Goal: Register for event/course

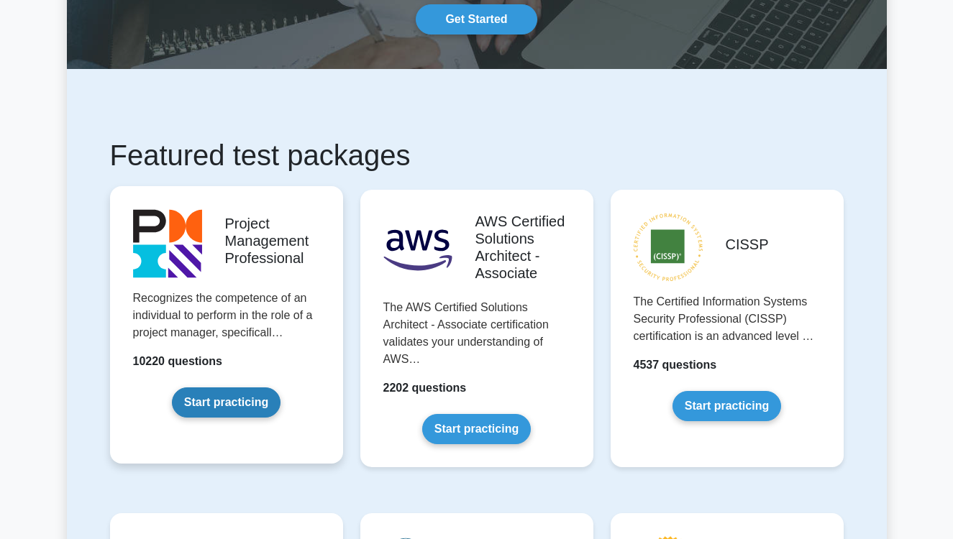
click at [240, 400] on link "Start practicing" at bounding box center [226, 403] width 109 height 30
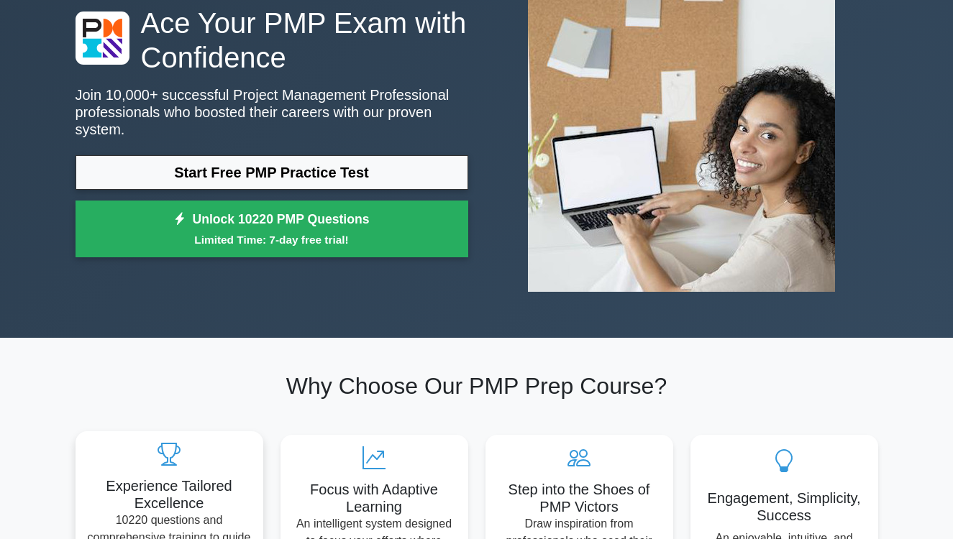
scroll to position [113, 0]
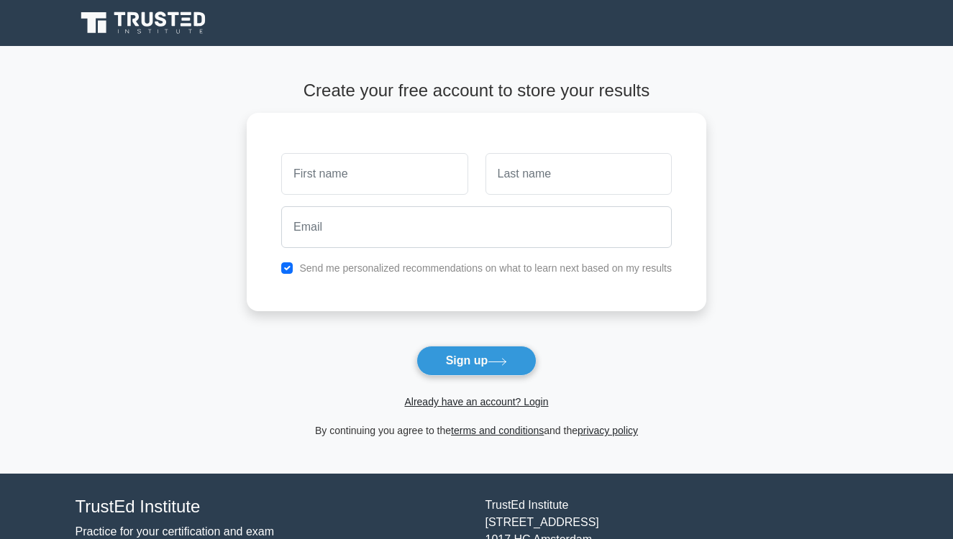
type input "h"
type input "Hesham"
type input "K"
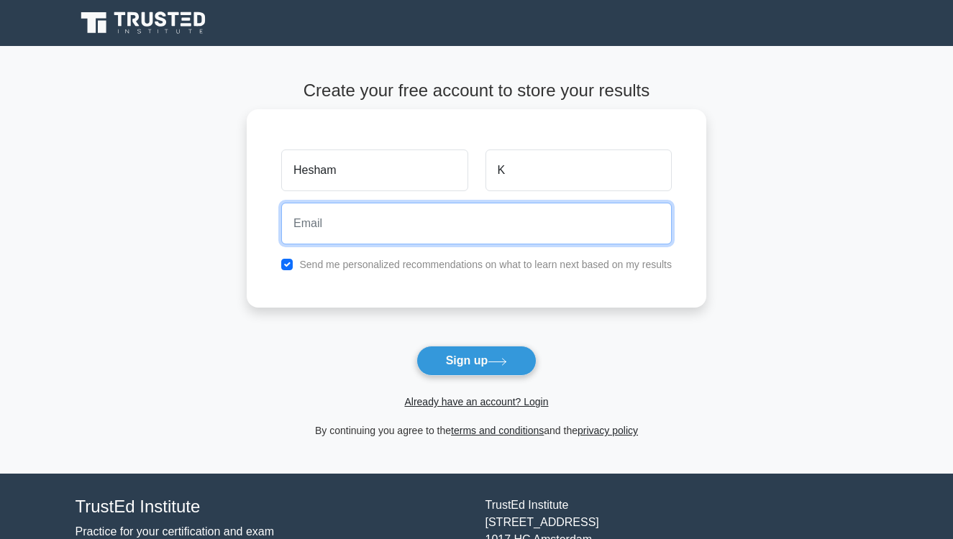
type input "[EMAIL_ADDRESS][DOMAIN_NAME]"
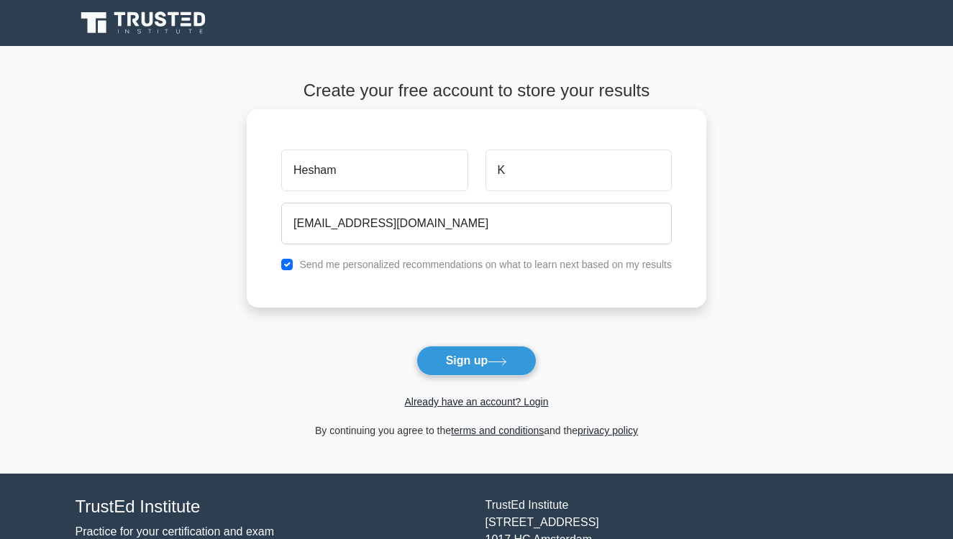
click at [286, 265] on input "checkbox" at bounding box center [287, 265] width 12 height 12
checkbox input "false"
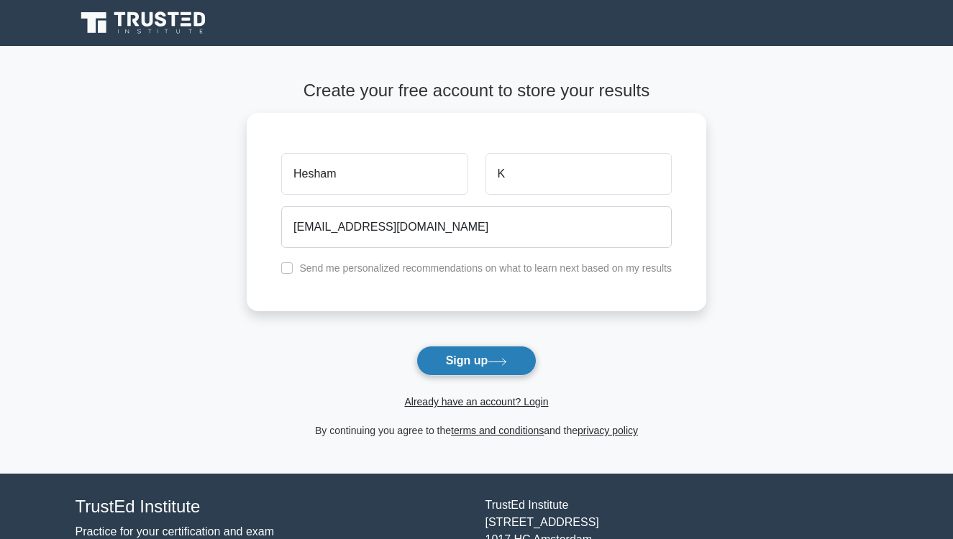
click at [456, 363] on button "Sign up" at bounding box center [476, 361] width 121 height 30
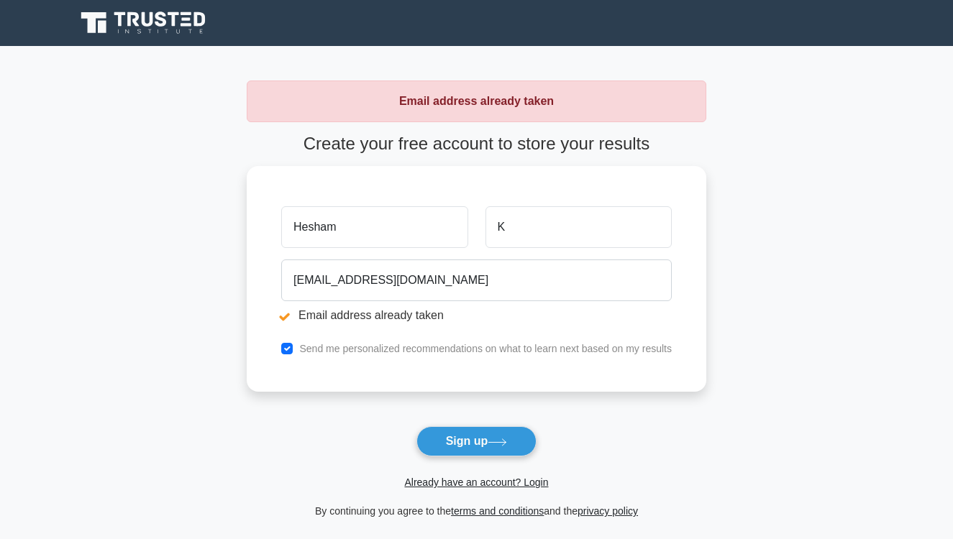
click at [116, 17] on icon at bounding box center [145, 22] width 138 height 27
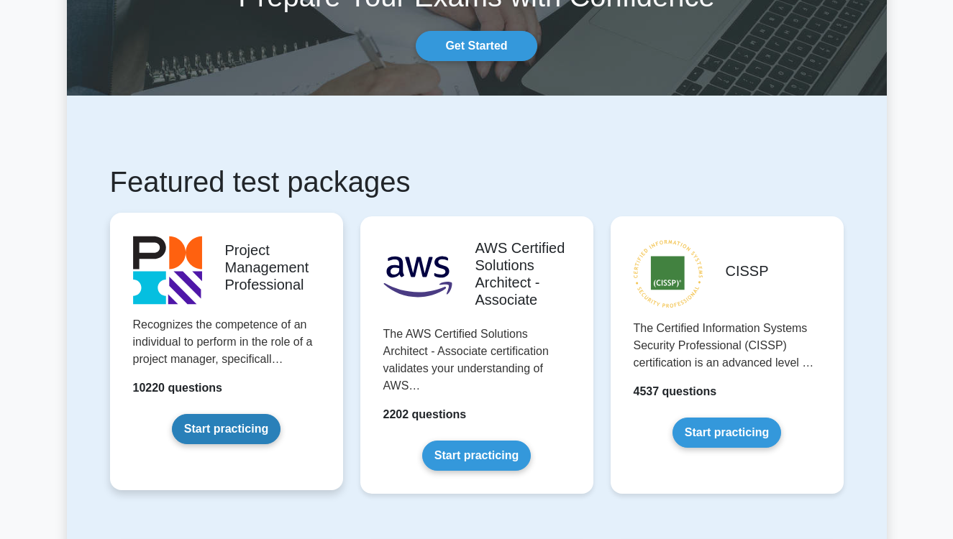
scroll to position [182, 0]
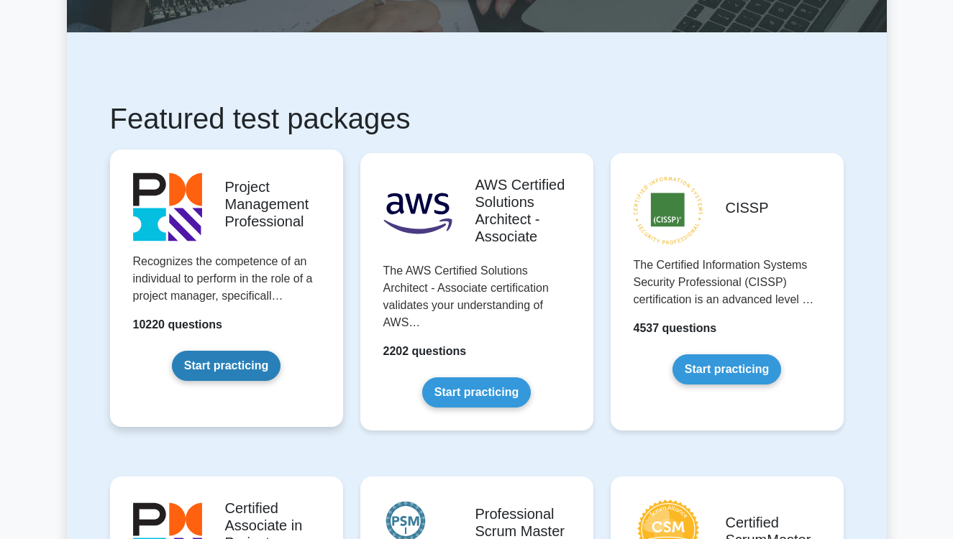
click at [216, 354] on link "Start practicing" at bounding box center [226, 366] width 109 height 30
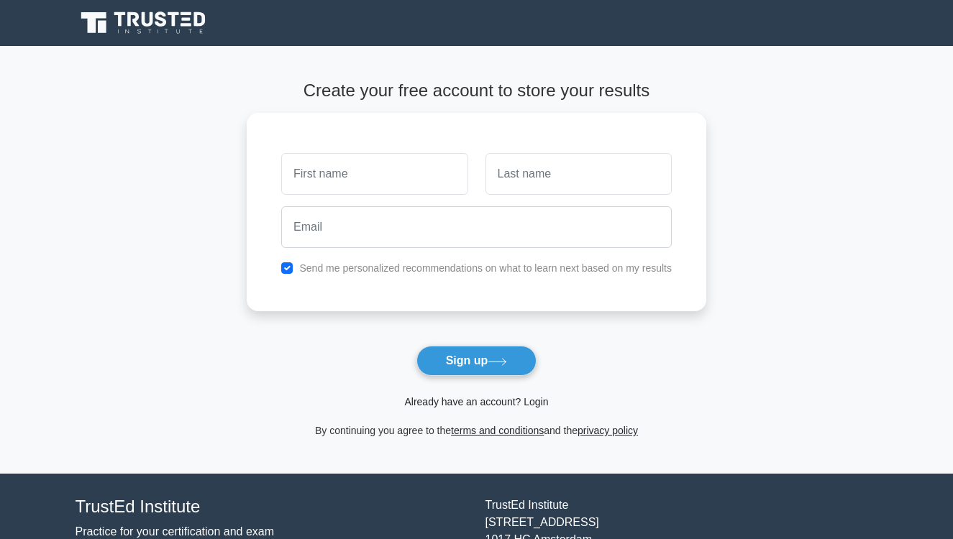
click at [449, 398] on link "Already have an account? Login" at bounding box center [476, 402] width 144 height 12
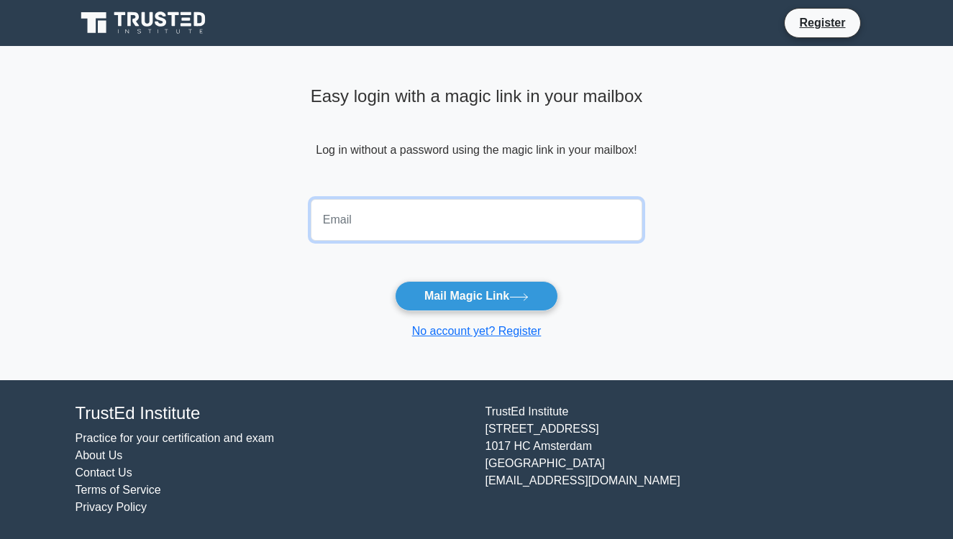
type input "[EMAIL_ADDRESS][DOMAIN_NAME]"
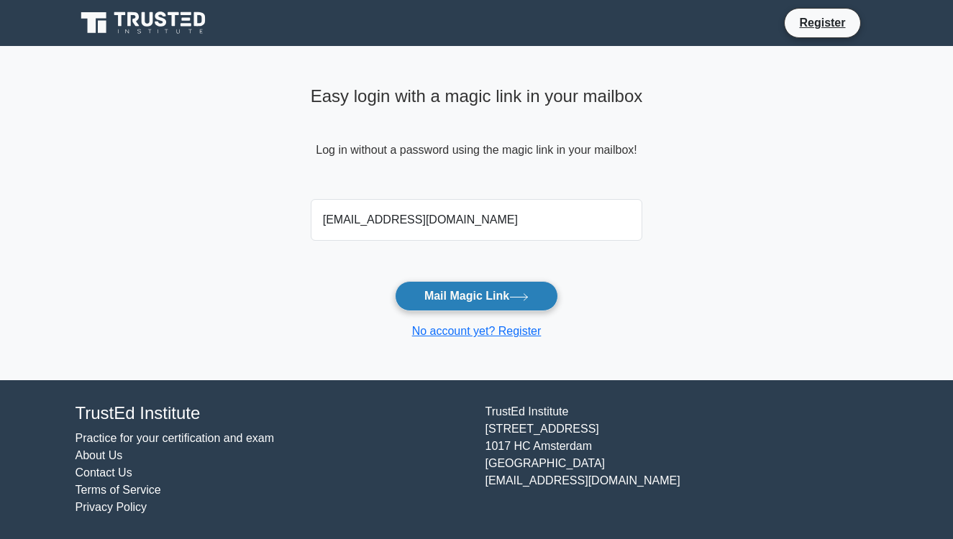
click at [457, 303] on button "Mail Magic Link" at bounding box center [476, 296] width 163 height 30
